Goal: Information Seeking & Learning: Learn about a topic

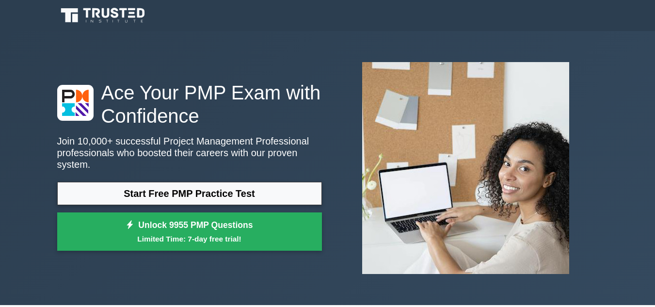
click at [192, 188] on link "Start Free PMP Practice Test" at bounding box center [189, 193] width 265 height 23
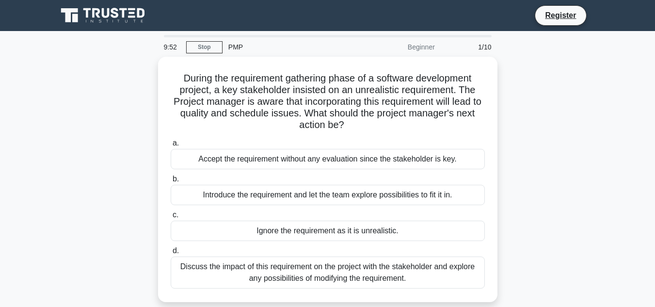
drag, startPoint x: 353, startPoint y: 127, endPoint x: 143, endPoint y: 82, distance: 214.7
click at [143, 82] on div "During the requirement gathering phase of a software development project, a key…" at bounding box center [327, 185] width 552 height 257
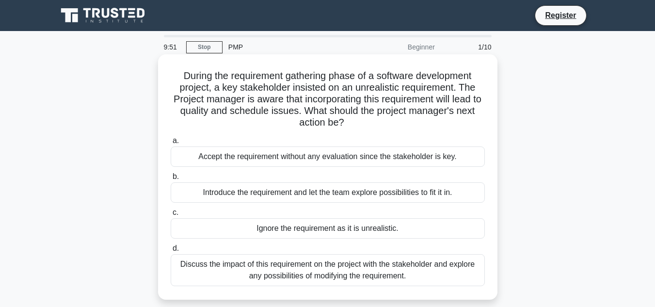
copy h5 "During the requirement gathering phase of a software development project, a key…"
click at [287, 276] on div "Discuss the impact of this requirement on the project with the stakeholder and …" at bounding box center [328, 270] width 314 height 32
click at [171, 252] on input "d. Discuss the impact of this requirement on the project with the stakeholder a…" at bounding box center [171, 248] width 0 height 6
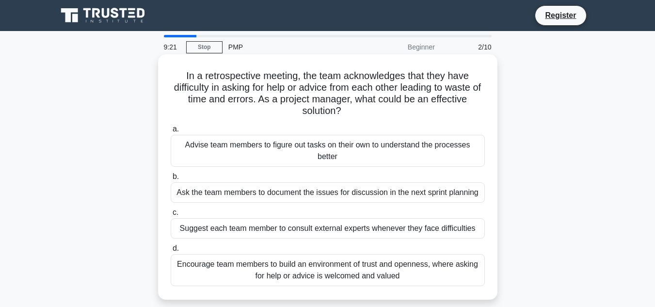
drag, startPoint x: 176, startPoint y: 66, endPoint x: 429, endPoint y: 282, distance: 332.4
click at [429, 282] on div "In a retrospective meeting, the team acknowledges that they have difficulty in …" at bounding box center [327, 176] width 331 height 237
copy div "In a retrospective meeting, the team acknowledges that they have difficulty in …"
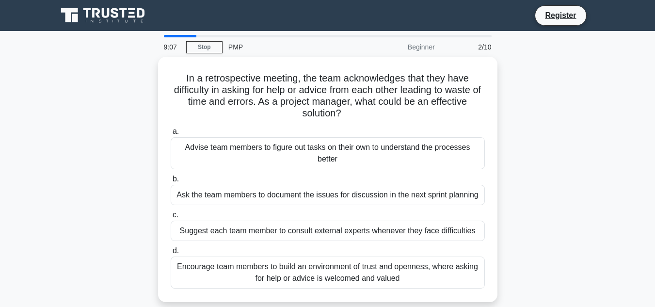
click at [135, 199] on div "In a retrospective meeting, the team acknowledges that they have difficulty in …" at bounding box center [327, 185] width 552 height 257
click at [142, 247] on div "In a retrospective meeting, the team acknowledges that they have difficulty in …" at bounding box center [327, 185] width 552 height 257
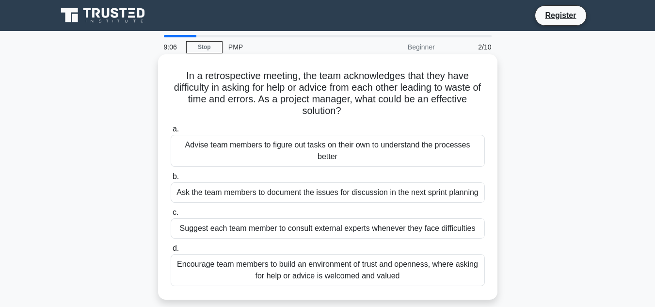
click at [261, 271] on div "Encourage team members to build an environment of trust and openness, where ask…" at bounding box center [328, 270] width 314 height 32
click at [171, 252] on input "d. Encourage team members to build an environment of trust and openness, where …" at bounding box center [171, 248] width 0 height 6
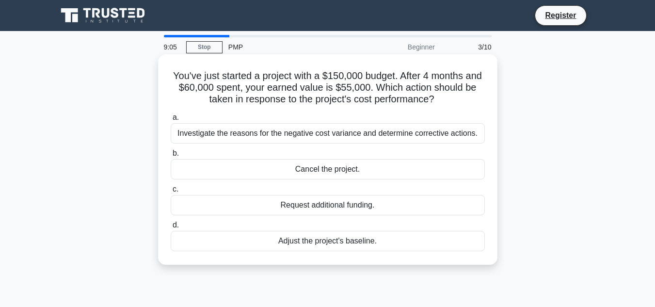
click at [206, 240] on div "Adjust the project's baseline." at bounding box center [328, 241] width 314 height 20
click at [171, 228] on input "d. Adjust the project's baseline." at bounding box center [171, 225] width 0 height 6
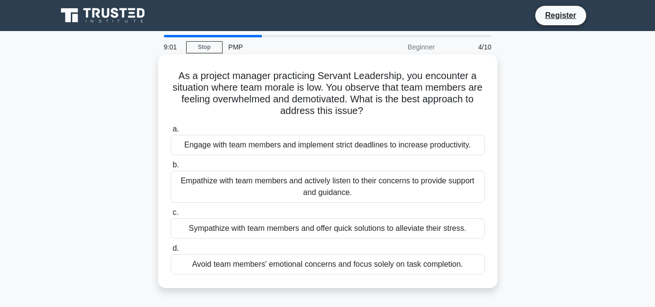
drag, startPoint x: 228, startPoint y: 87, endPoint x: 488, endPoint y: 263, distance: 313.8
click at [488, 263] on div "As a project manager practicing Servant Leadership, you encounter a situation w…" at bounding box center [327, 171] width 331 height 226
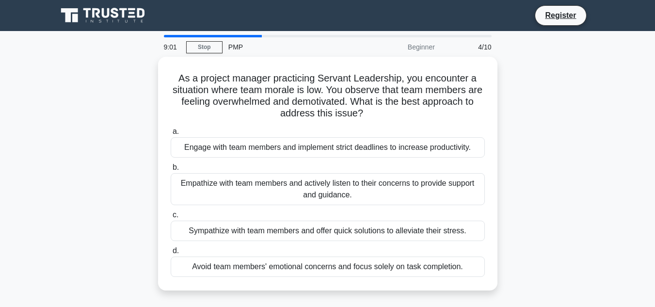
copy div "As a project manager practicing Servant Leadership, you encounter a situation w…"
click at [553, 129] on div "As a project manager practicing Servant Leadership, you encounter a situation w…" at bounding box center [327, 179] width 552 height 245
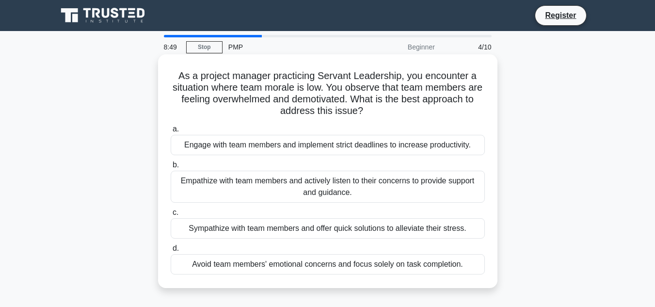
click at [249, 182] on div "Empathize with team members and actively listen to their concerns to provide su…" at bounding box center [328, 187] width 314 height 32
click at [171, 168] on input "b. Empathize with team members and actively listen to their concerns to provide…" at bounding box center [171, 165] width 0 height 6
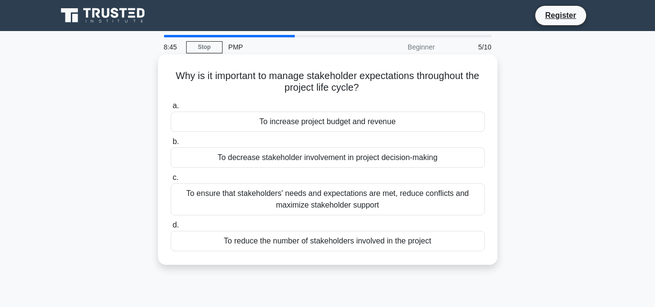
drag, startPoint x: 172, startPoint y: 76, endPoint x: 468, endPoint y: 242, distance: 339.3
click at [468, 242] on div "Why is it important to manage stakeholder expectations throughout the project l…" at bounding box center [327, 159] width 331 height 203
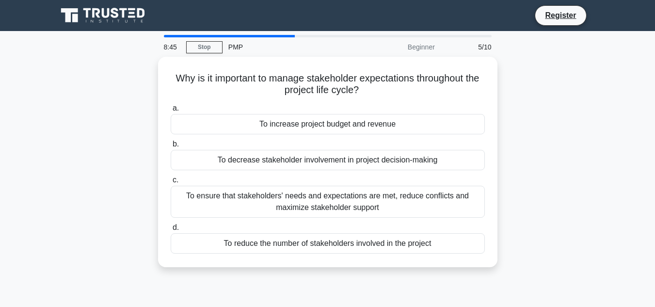
copy div "Why is it important to manage stakeholder expectations throughout the project l…"
click at [530, 166] on div "Why is it important to manage stakeholder expectations throughout the project l…" at bounding box center [327, 168] width 552 height 222
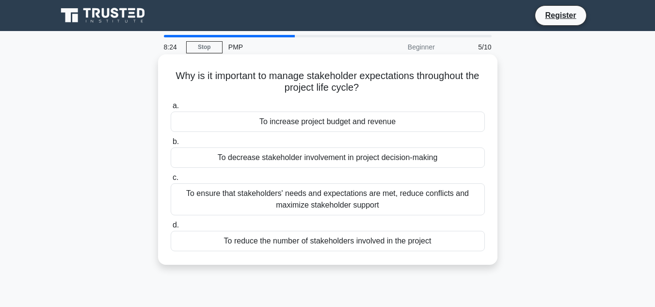
click at [349, 240] on div "To reduce the number of stakeholders involved in the project" at bounding box center [328, 241] width 314 height 20
click at [171, 228] on input "d. To reduce the number of stakeholders involved in the project" at bounding box center [171, 225] width 0 height 6
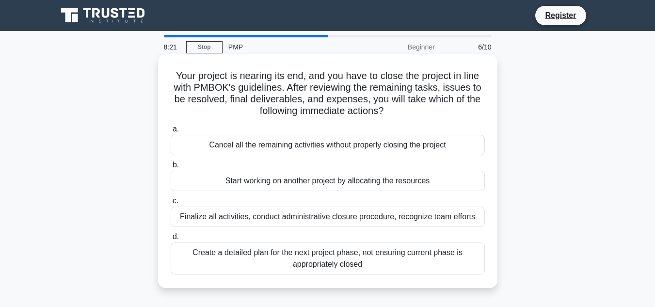
drag, startPoint x: 168, startPoint y: 75, endPoint x: 387, endPoint y: 267, distance: 290.9
click at [387, 267] on div "Your project is nearing its end, and you have to close the project in line with…" at bounding box center [327, 171] width 331 height 226
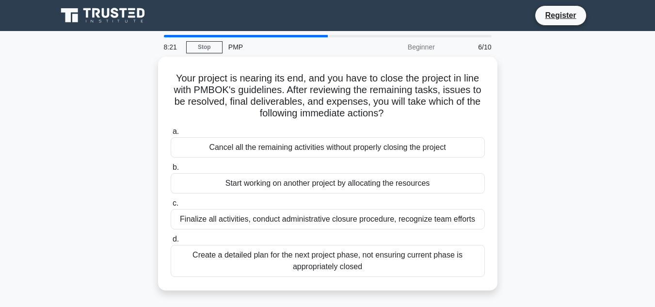
copy div "Your project is nearing its end, and you have to close the project in line with…"
click at [119, 154] on div "Your project is nearing its end, and you have to close the project in line with…" at bounding box center [327, 179] width 552 height 245
click at [147, 176] on div "Your project is nearing its end, and you have to close the project in line with…" at bounding box center [327, 179] width 552 height 245
click at [499, 193] on div "Your project is nearing its end, and you have to close the project in line with…" at bounding box center [327, 179] width 552 height 245
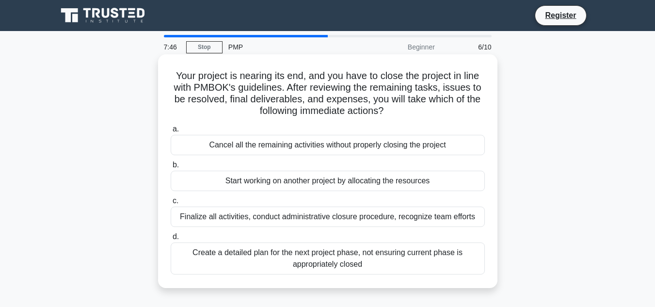
click at [380, 219] on div "Finalize all activities, conduct administrative closure procedure, recognize te…" at bounding box center [328, 216] width 314 height 20
click at [171, 204] on input "c. Finalize all activities, conduct administrative closure procedure, recognize…" at bounding box center [171, 201] width 0 height 6
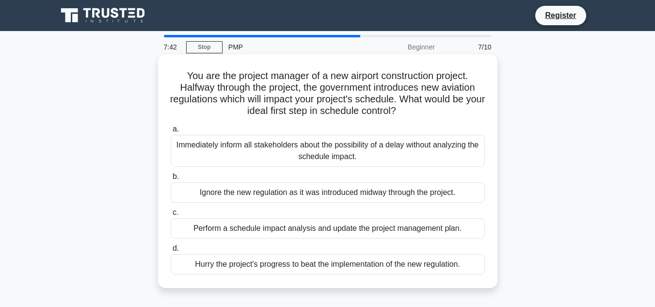
drag, startPoint x: 178, startPoint y: 76, endPoint x: 479, endPoint y: 261, distance: 353.6
click at [479, 261] on div "You are the project manager of a new airport construction project. Halfway thro…" at bounding box center [327, 171] width 331 height 226
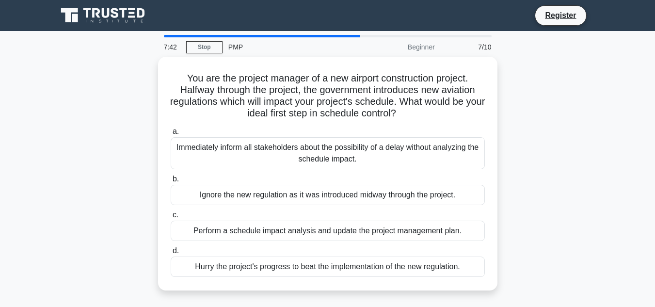
copy div "You are the project manager of a new airport construction project. Halfway thro…"
click at [559, 180] on div "You are the project manager of a new airport construction project. Halfway thro…" at bounding box center [327, 179] width 552 height 245
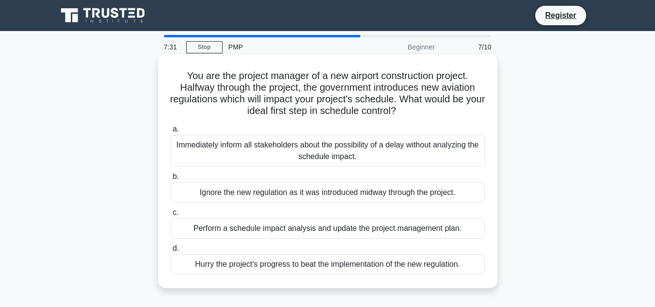
click at [349, 230] on div "Perform a schedule impact analysis and update the project management plan." at bounding box center [328, 228] width 314 height 20
click at [171, 216] on input "c. Perform a schedule impact analysis and update the project management plan." at bounding box center [171, 212] width 0 height 6
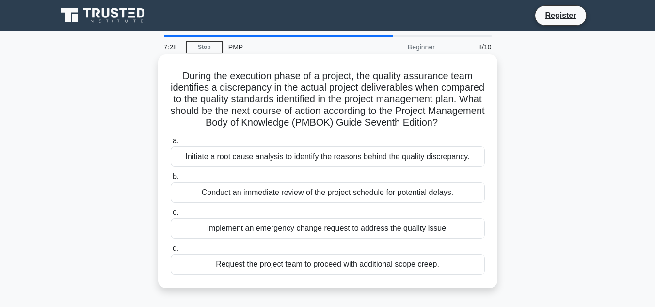
drag, startPoint x: 213, startPoint y: 74, endPoint x: 464, endPoint y: 283, distance: 326.9
click at [464, 283] on div "During the execution phase of a project, the quality assurance team identifies …" at bounding box center [327, 171] width 331 height 226
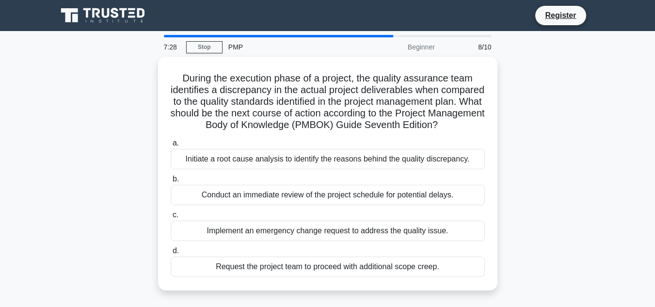
copy div "During the execution phase of a project, the quality assurance team identifies …"
click at [561, 153] on div "During the execution phase of a project, the quality assurance team identifies …" at bounding box center [327, 179] width 552 height 245
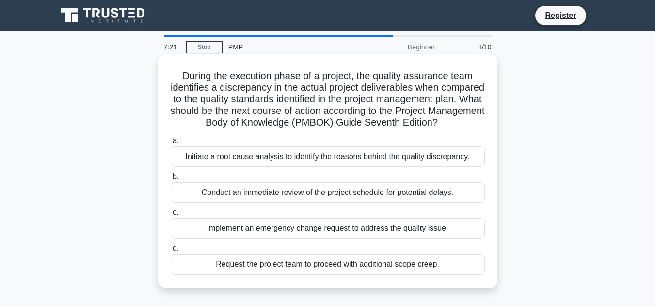
click at [345, 167] on div "Initiate a root cause analysis to identify the reasons behind the quality discr…" at bounding box center [328, 156] width 314 height 20
click at [171, 144] on input "a. Initiate a root cause analysis to identify the reasons behind the quality di…" at bounding box center [171, 141] width 0 height 6
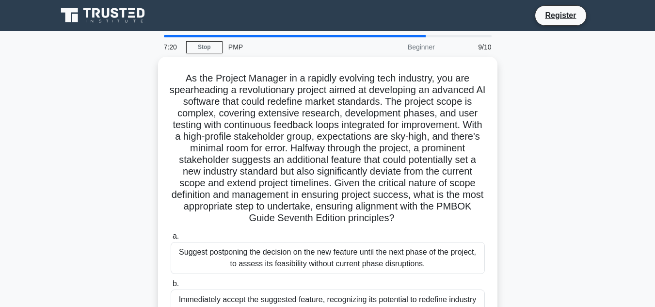
click at [577, 158] on div "As the Project Manager in a rapidly evolving tech industry, you are spearheadin…" at bounding box center [327, 249] width 552 height 385
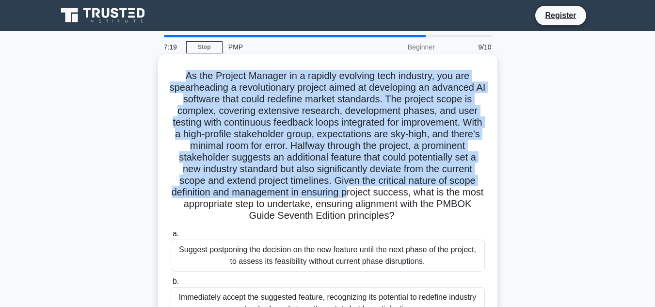
drag, startPoint x: 306, startPoint y: 127, endPoint x: 442, endPoint y: 191, distance: 150.2
click at [442, 191] on h5 "As the Project Manager in a rapidly evolving tech industry, you are spearheadin…" at bounding box center [328, 146] width 316 height 152
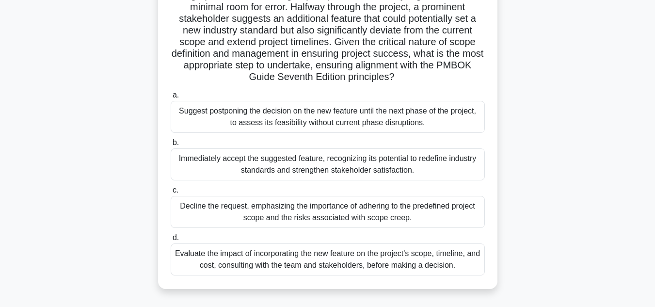
click at [442, 191] on label "c. Decline the request, emphasizing the importance of adhering to the predefine…" at bounding box center [328, 206] width 314 height 44
click at [171, 191] on input "c. Decline the request, emphasizing the importance of adhering to the predefine…" at bounding box center [171, 190] width 0 height 6
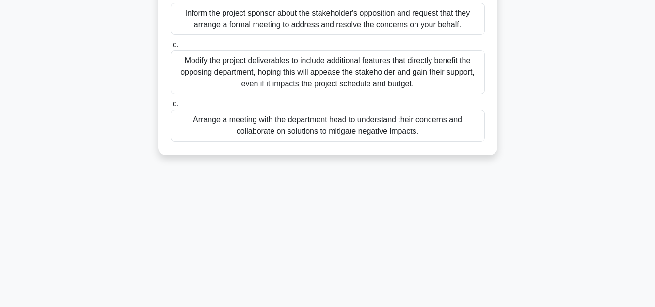
scroll to position [217, 0]
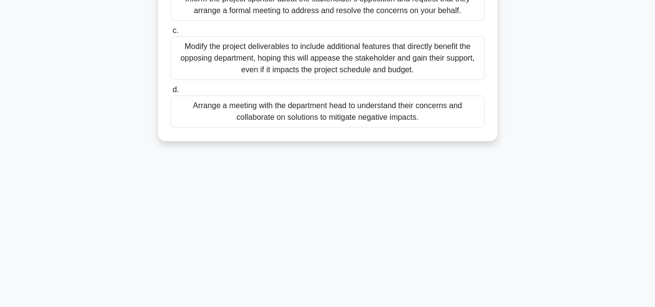
drag, startPoint x: 228, startPoint y: 89, endPoint x: 489, endPoint y: 131, distance: 265.0
copy div "During the implementation of a new company-wide software system, the project ma…"
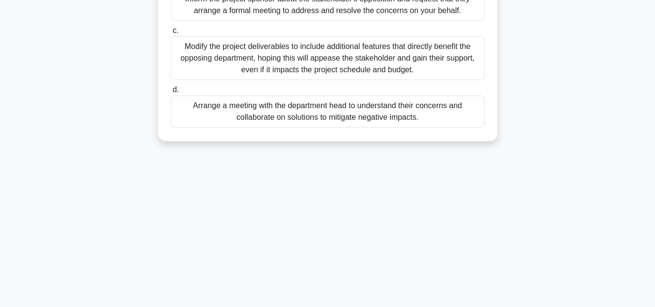
click at [317, 115] on div "Arrange a meeting with the department head to understand their concerns and col…" at bounding box center [328, 111] width 314 height 32
click at [171, 93] on input "d. Arrange a meeting with the department head to understand their concerns and …" at bounding box center [171, 90] width 0 height 6
